Goal: Transaction & Acquisition: Purchase product/service

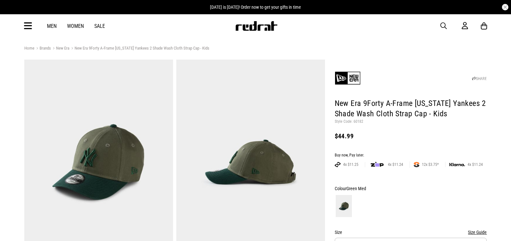
click at [445, 25] on span "button" at bounding box center [443, 26] width 6 height 8
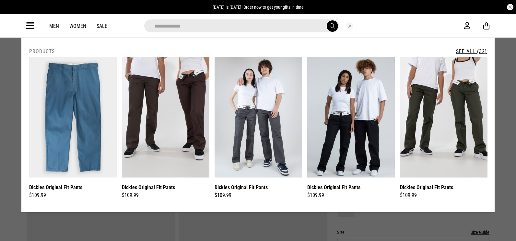
type input "**********"
click at [327, 20] on button "submit" at bounding box center [332, 25] width 11 height 11
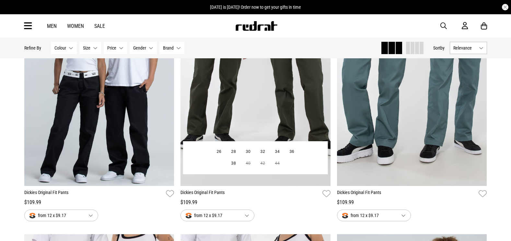
scroll to position [389, 0]
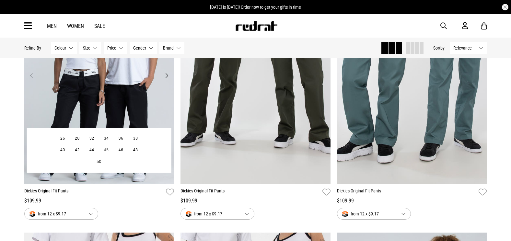
drag, startPoint x: 169, startPoint y: 109, endPoint x: 132, endPoint y: 107, distance: 37.6
click at [132, 107] on img at bounding box center [99, 79] width 150 height 210
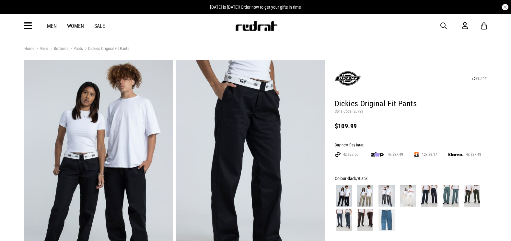
click at [357, 111] on p "Style Code: 20729" at bounding box center [411, 111] width 152 height 5
copy p "20729"
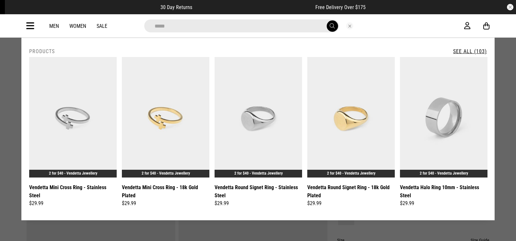
type input "*****"
click at [327, 20] on button "submit" at bounding box center [332, 25] width 11 height 11
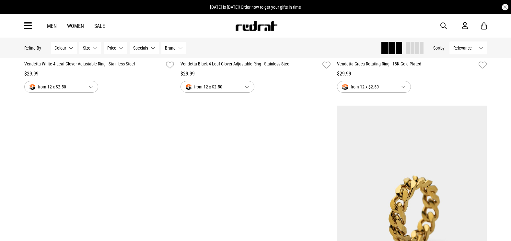
scroll to position [1102, 0]
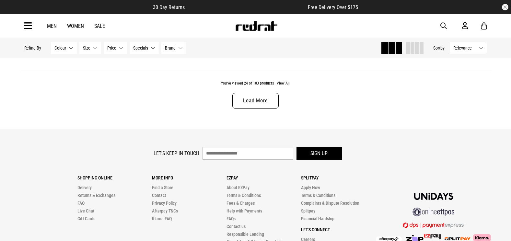
click at [254, 106] on link "Load More" at bounding box center [255, 101] width 46 height 16
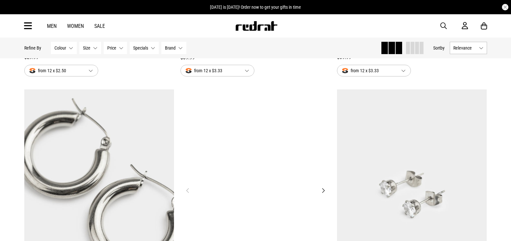
drag, startPoint x: 299, startPoint y: 109, endPoint x: 302, endPoint y: 120, distance: 10.7
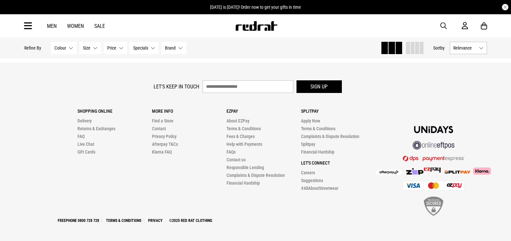
scroll to position [4189, 0]
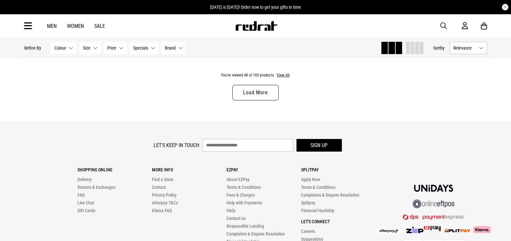
click at [243, 91] on link "Load More" at bounding box center [255, 93] width 46 height 16
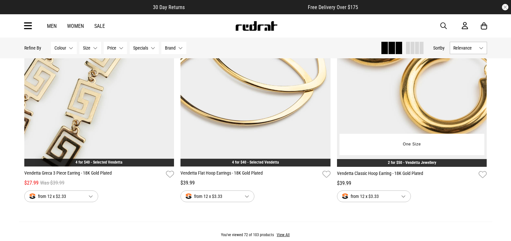
scroll to position [6323, 0]
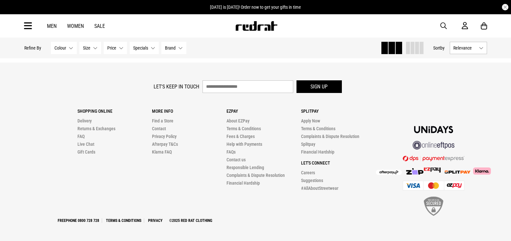
click at [338, 58] on div "Hide Refine s Refine By Filters Colour None selected Colour 0 Selected Clear Bl…" at bounding box center [255, 48] width 473 height 21
